Goal: Find specific page/section: Find specific page/section

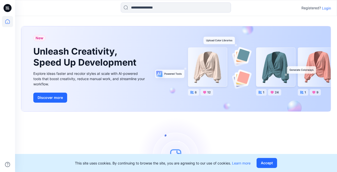
scroll to position [41, 0]
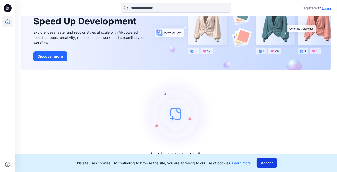
click at [264, 166] on button "Accept" at bounding box center [267, 163] width 21 height 10
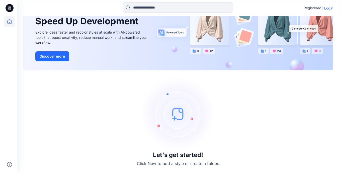
scroll to position [0, 0]
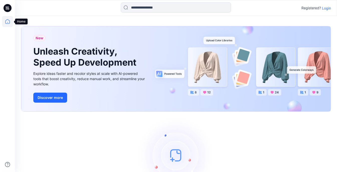
click at [5, 17] on icon at bounding box center [7, 21] width 11 height 11
click at [5, 23] on icon at bounding box center [7, 21] width 11 height 11
click at [9, 23] on icon at bounding box center [7, 21] width 11 height 11
click at [6, 9] on icon at bounding box center [7, 9] width 2 height 0
click at [8, 25] on icon at bounding box center [7, 21] width 11 height 11
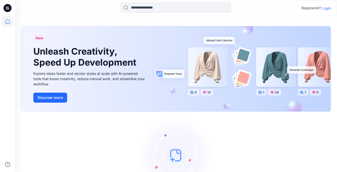
click at [8, 25] on icon at bounding box center [7, 21] width 11 height 11
click at [328, 8] on p "Login" at bounding box center [326, 8] width 9 height 5
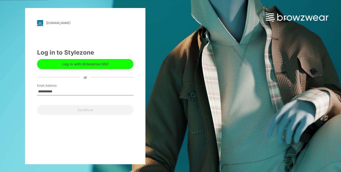
type input "**********"
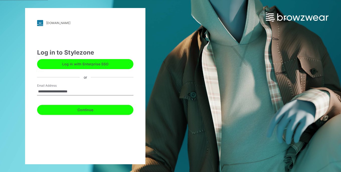
click at [88, 107] on button "Continue" at bounding box center [85, 110] width 96 height 10
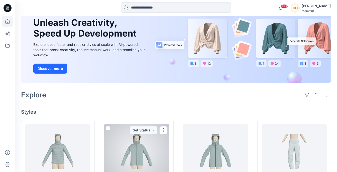
scroll to position [46, 0]
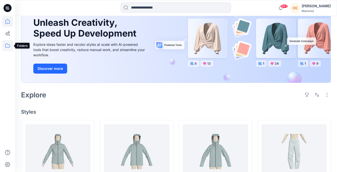
click at [9, 46] on icon at bounding box center [7, 45] width 11 height 11
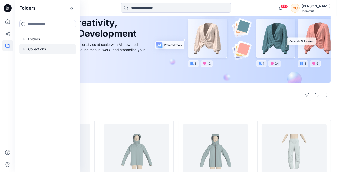
click at [36, 46] on div at bounding box center [47, 49] width 57 height 10
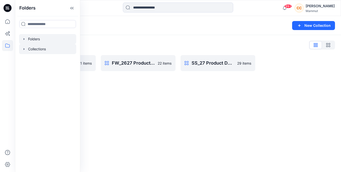
click at [25, 38] on icon "button" at bounding box center [24, 39] width 4 height 4
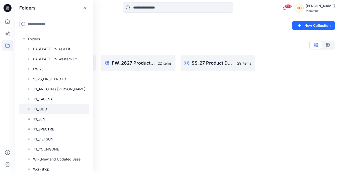
click at [37, 106] on div at bounding box center [54, 109] width 70 height 10
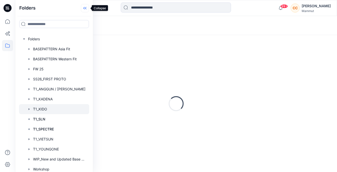
click at [86, 8] on icon at bounding box center [85, 8] width 1 height 3
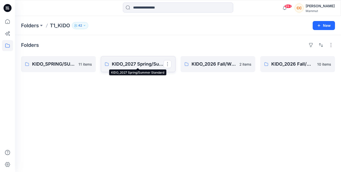
click at [140, 64] on p "KIDO_2027 Spring/Summer Standard" at bounding box center [138, 64] width 52 height 7
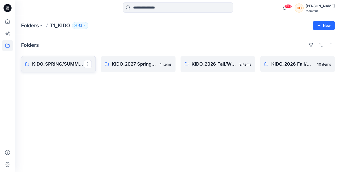
click at [67, 65] on p "KIDO_SPRING/SUMMER27_Spezial Project" at bounding box center [58, 64] width 52 height 7
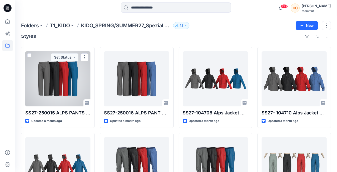
scroll to position [9, 0]
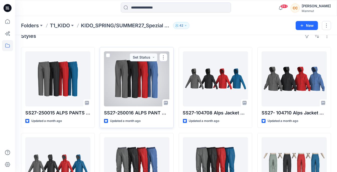
click at [142, 79] on div at bounding box center [136, 78] width 65 height 55
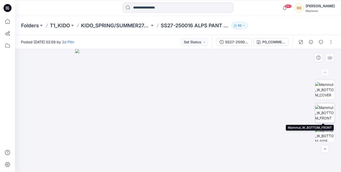
click at [329, 112] on img at bounding box center [325, 113] width 20 height 16
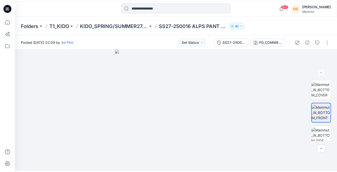
scroll to position [9, 0]
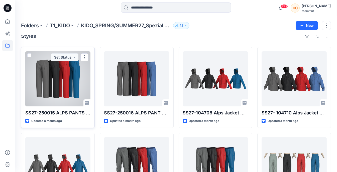
click at [41, 87] on div at bounding box center [57, 78] width 65 height 55
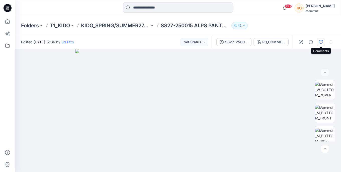
click at [322, 39] on button "button" at bounding box center [321, 42] width 8 height 8
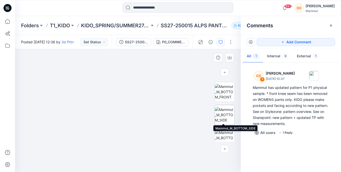
scroll to position [22, 0]
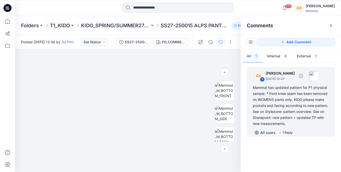
click at [267, 103] on div "Mammut has updated pattern for P1 physical sample. * front knee seam has been r…" at bounding box center [291, 106] width 76 height 42
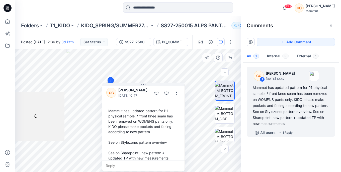
scroll to position [3, 0]
